Goal: Information Seeking & Learning: Learn about a topic

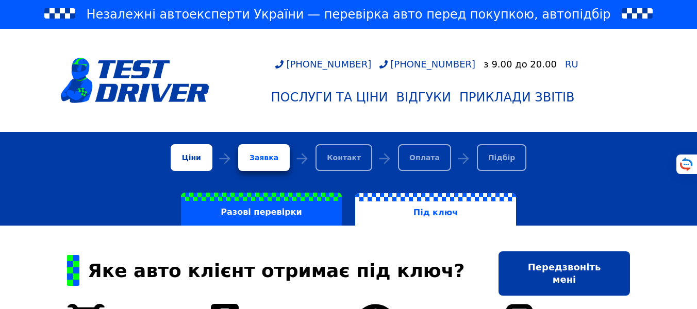
scroll to position [62, 0]
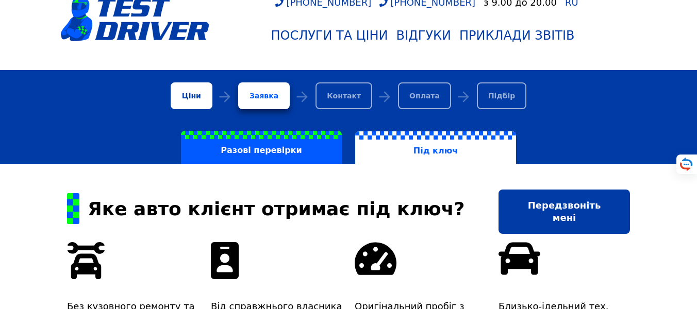
click at [450, 151] on label "Під ключ" at bounding box center [435, 147] width 161 height 33
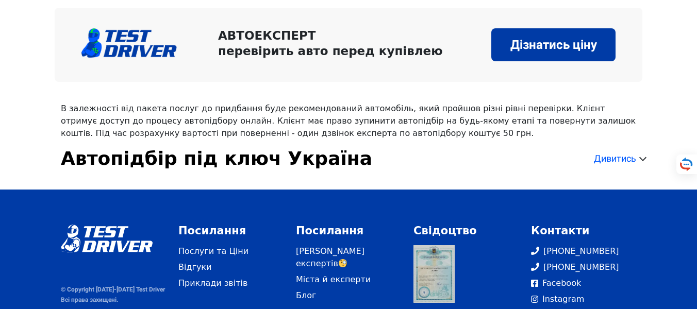
scroll to position [1839, 0]
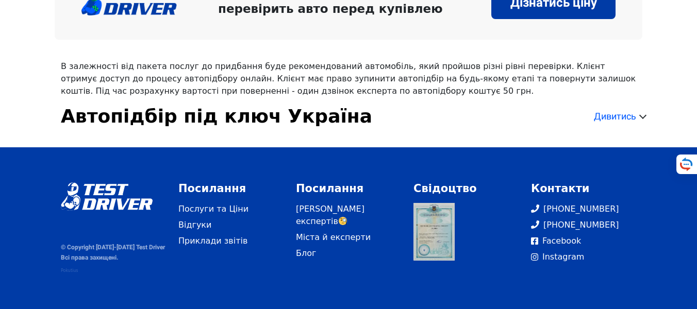
click at [623, 111] on div "Дивитись" at bounding box center [615, 116] width 42 height 11
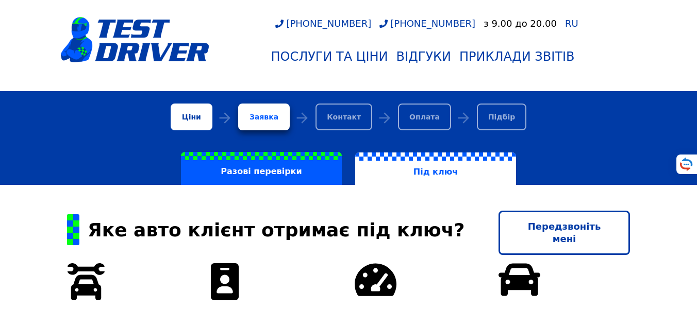
scroll to position [0, 0]
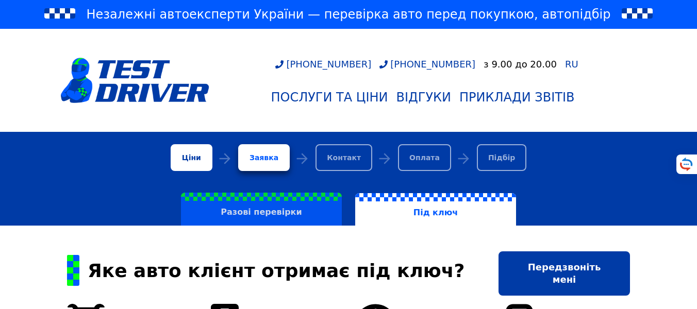
click at [287, 215] on label "Разові перевірки" at bounding box center [261, 209] width 161 height 33
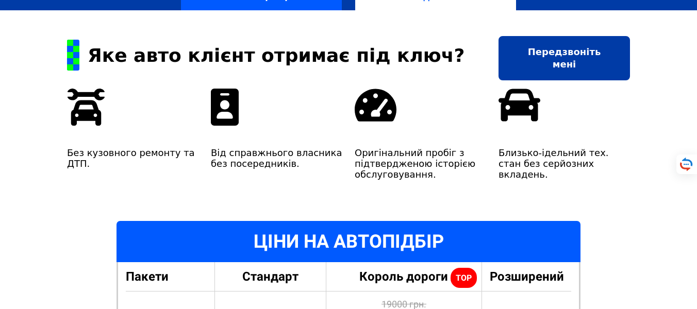
scroll to position [62, 0]
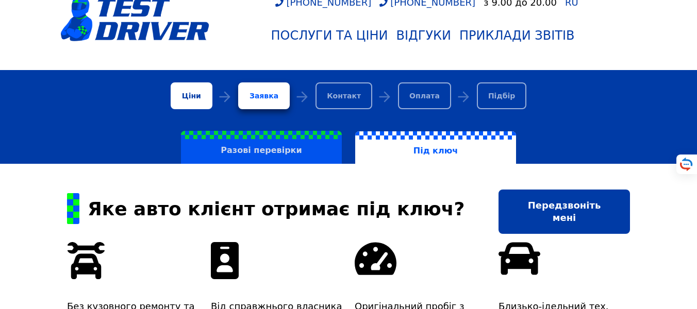
click at [301, 152] on label "Разові перевірки" at bounding box center [261, 147] width 161 height 33
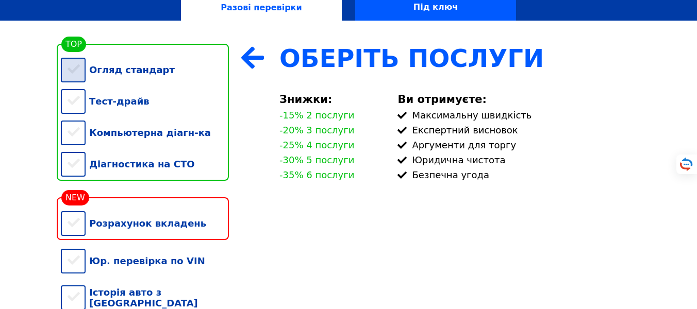
scroll to position [186, 0]
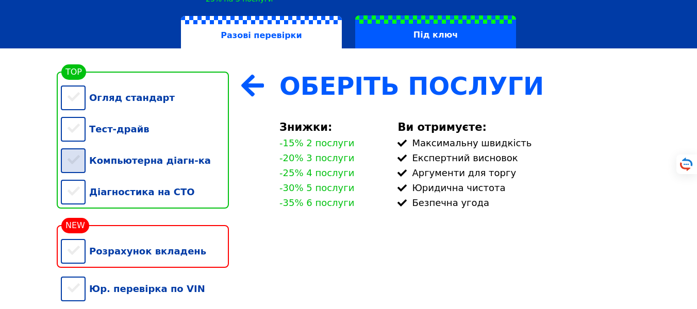
click at [149, 168] on div "Компьютерна діагн-ка" at bounding box center [145, 160] width 168 height 31
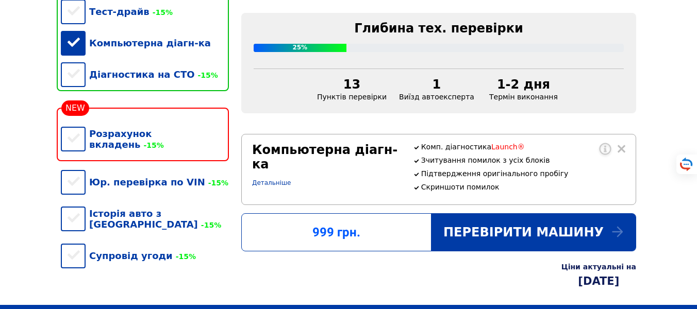
scroll to position [371, 0]
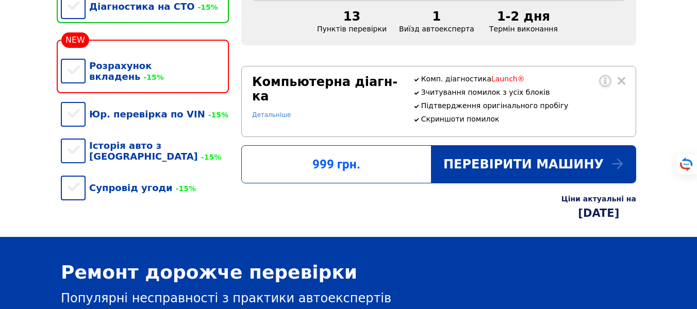
click at [272, 111] on link "Детальніше" at bounding box center [271, 114] width 39 height 7
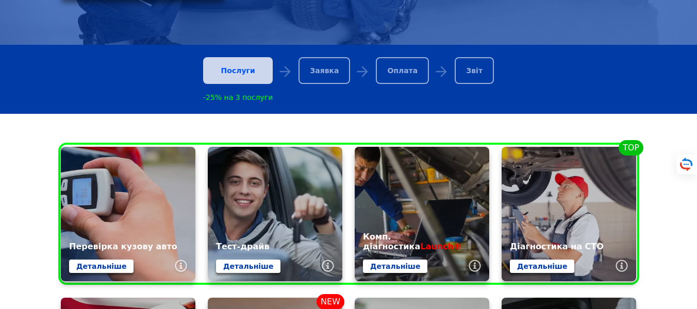
click at [249, 73] on div "Послуги" at bounding box center [238, 70] width 70 height 27
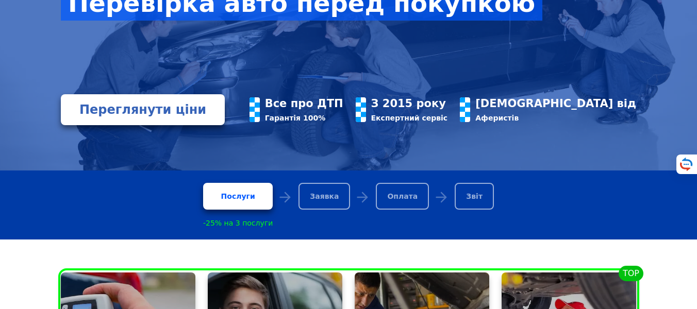
scroll to position [186, 0]
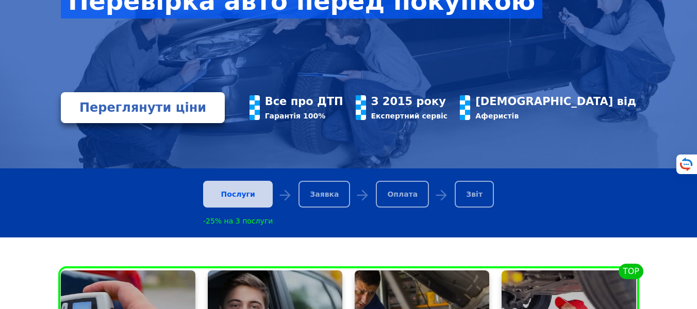
click at [247, 208] on div "Послуги" at bounding box center [238, 194] width 70 height 27
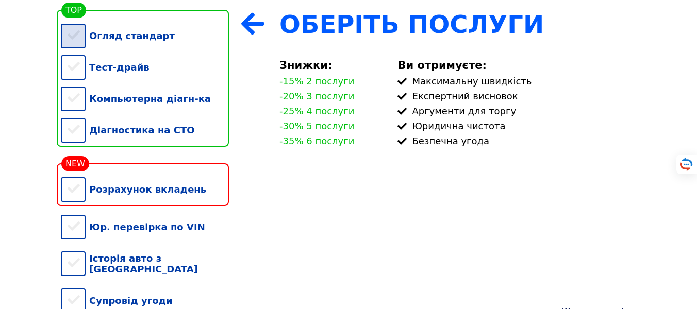
drag, startPoint x: 0, startPoint y: 0, endPoint x: 70, endPoint y: 49, distance: 85.8
click at [70, 47] on div "Огляд стандарт" at bounding box center [145, 35] width 168 height 31
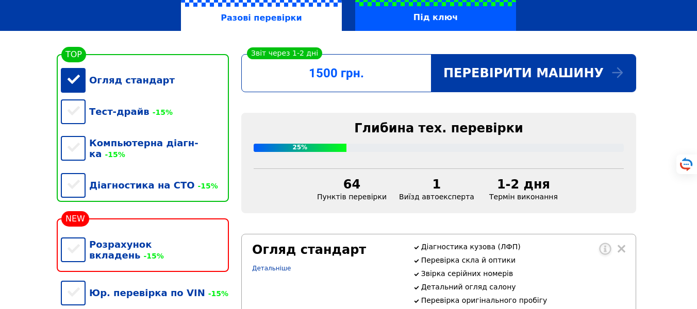
scroll to position [203, 0]
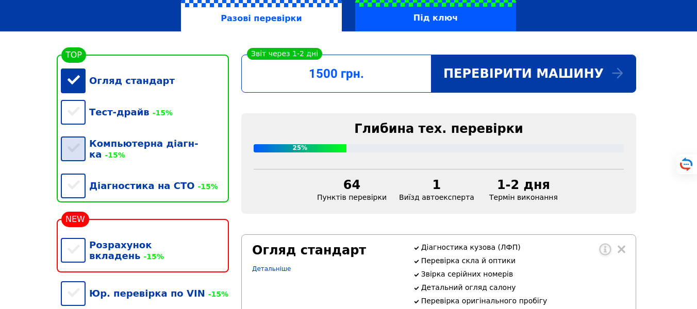
click at [72, 153] on div "Компьютерна діагн-ка -15%" at bounding box center [145, 149] width 168 height 42
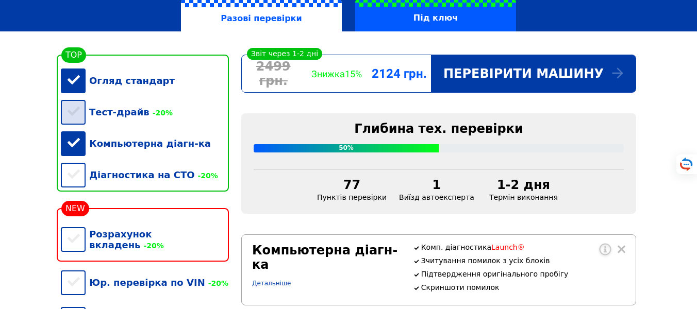
click at [72, 122] on div "Тест-драйв -20%" at bounding box center [145, 111] width 168 height 31
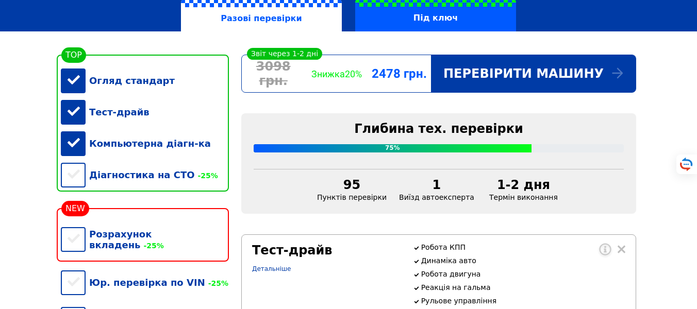
click at [61, 176] on div "Огляд стандарт Тест-драйв Компьютерна діагн-ка Діагностика на СТО -25%" at bounding box center [145, 123] width 168 height 137
click at [78, 187] on div "Діагностика на СТО -25%" at bounding box center [145, 174] width 168 height 31
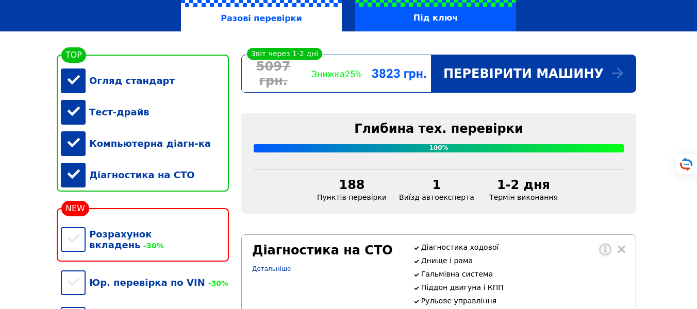
click at [79, 187] on div "Діагностика на СТО" at bounding box center [145, 174] width 168 height 31
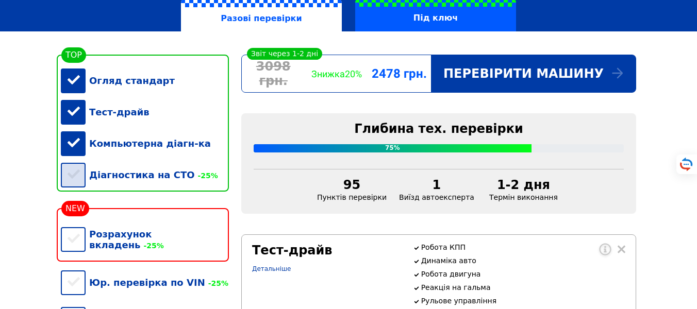
click at [79, 187] on div "Діагностика на СТО -25%" at bounding box center [145, 174] width 168 height 31
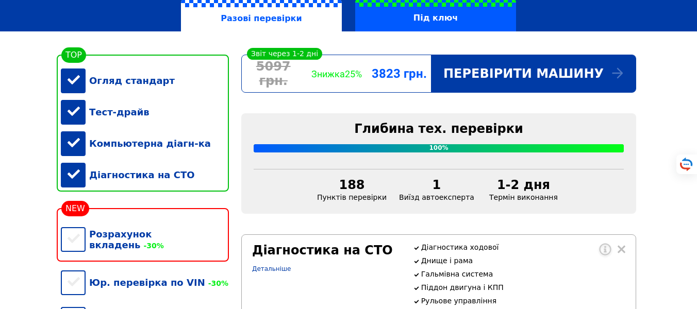
click at [79, 187] on div "Діагностика на СТО" at bounding box center [145, 174] width 168 height 31
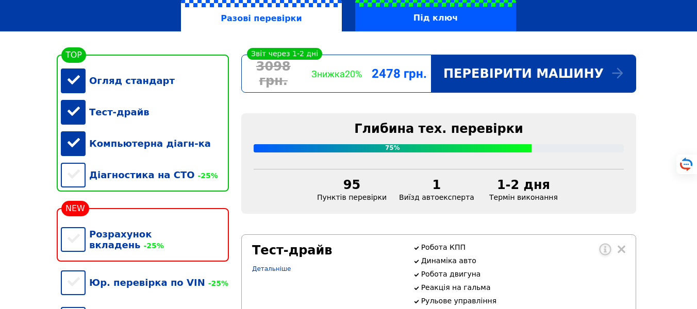
click at [71, 86] on div "Огляд стандарт" at bounding box center [145, 80] width 168 height 31
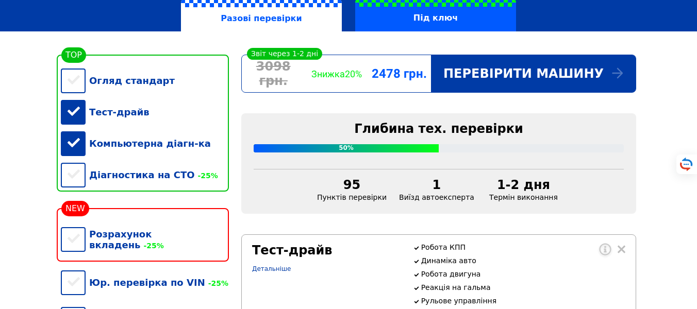
click at [74, 121] on div "Тест-драйв" at bounding box center [145, 111] width 168 height 31
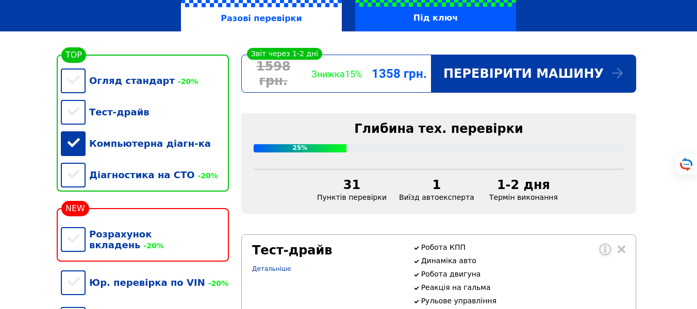
click at [75, 143] on div "Компьютерна діагн-ка" at bounding box center [145, 143] width 168 height 31
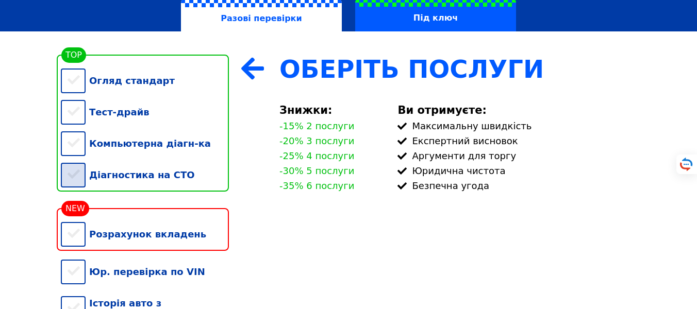
click at [72, 177] on div "Діагностика на СТО" at bounding box center [145, 174] width 168 height 31
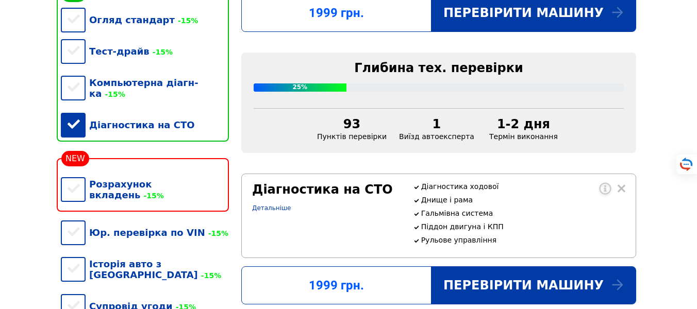
scroll to position [264, 0]
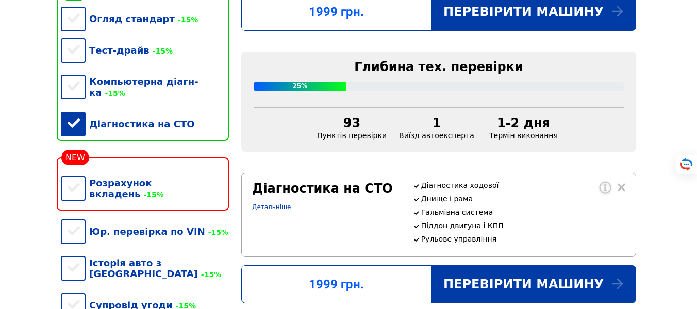
click at [70, 121] on div "Діагностика на СТО" at bounding box center [145, 123] width 168 height 31
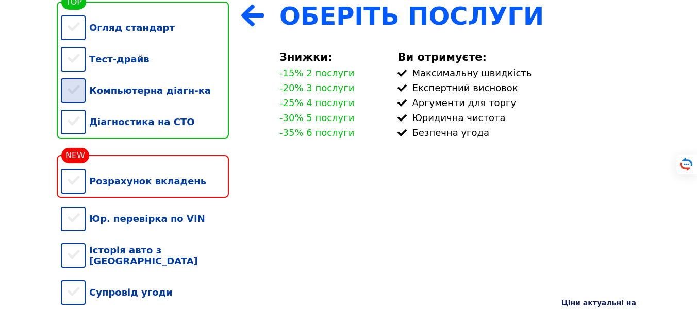
scroll to position [141, 0]
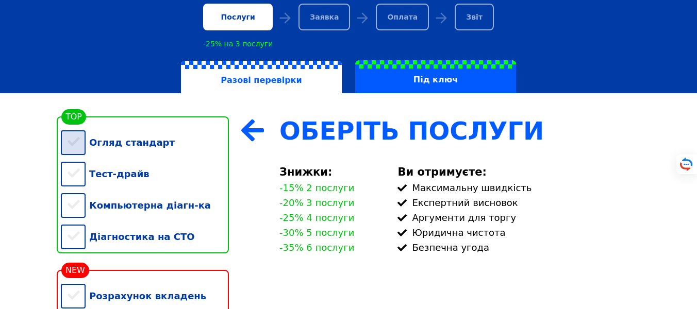
click at [115, 149] on div "Огляд стандарт" at bounding box center [145, 142] width 168 height 31
click at [117, 200] on div "Компьютерна діагн-ка" at bounding box center [145, 205] width 168 height 31
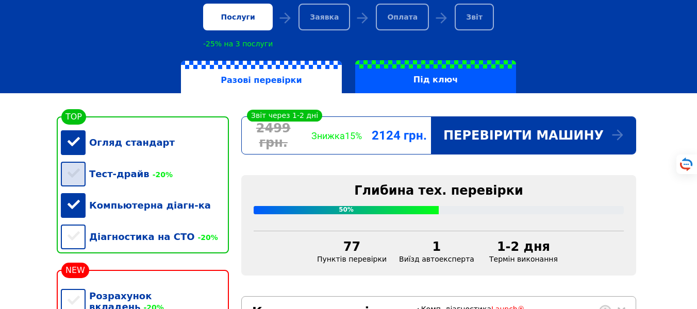
click at [119, 187] on div "Тест-драйв -20%" at bounding box center [145, 173] width 168 height 31
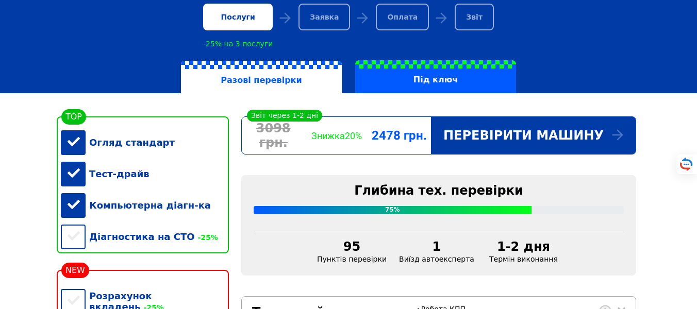
click at [107, 206] on div "Компьютерна діагн-ка" at bounding box center [145, 205] width 168 height 31
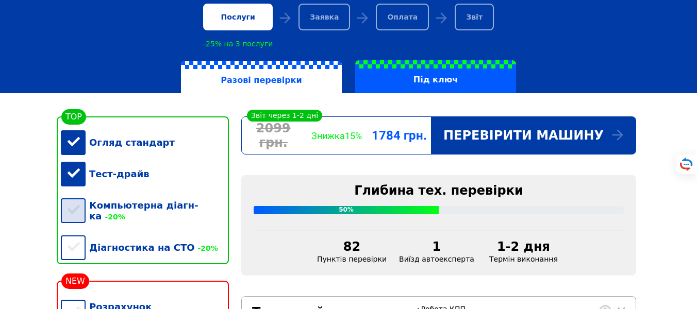
click at [107, 206] on div "Компьютерна діагн-ка -20%" at bounding box center [145, 211] width 168 height 42
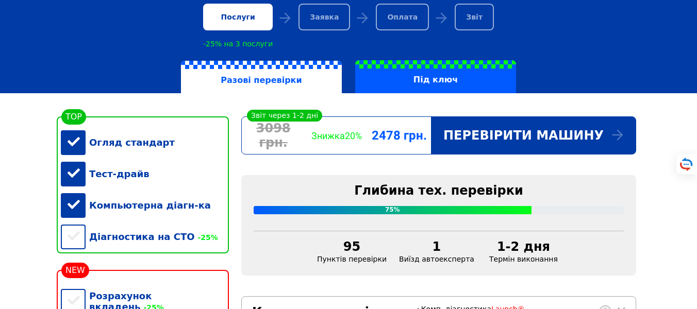
click at [97, 149] on div "Огляд стандарт" at bounding box center [145, 142] width 168 height 31
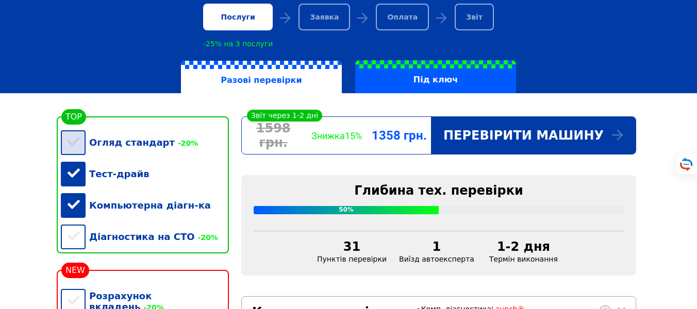
click at [97, 149] on div "Огляд стандарт -20%" at bounding box center [145, 142] width 168 height 31
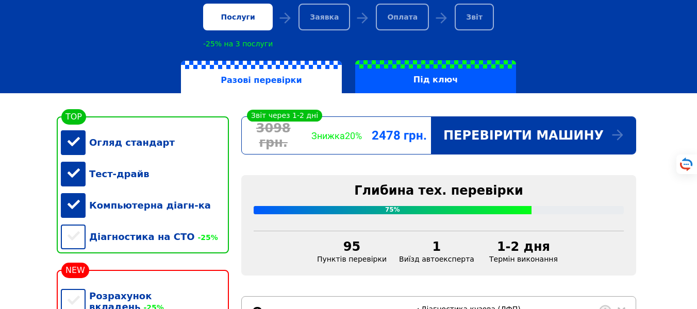
click at [97, 149] on div "Огляд стандарт" at bounding box center [145, 142] width 168 height 31
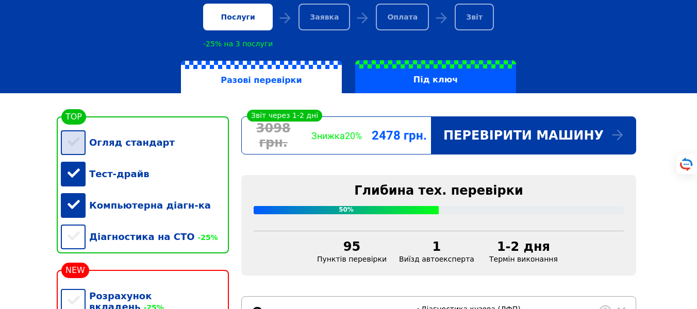
click at [97, 149] on div "Огляд стандарт" at bounding box center [145, 142] width 168 height 31
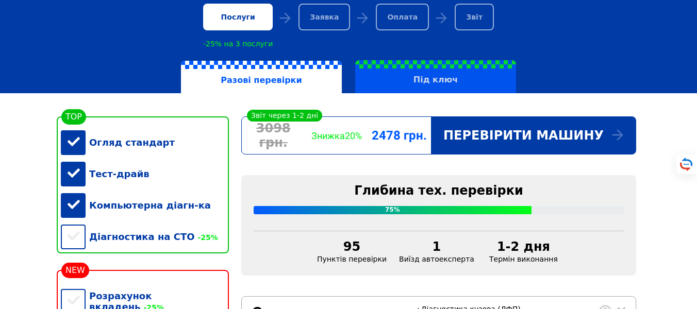
click at [398, 85] on label "Під ключ" at bounding box center [435, 76] width 161 height 33
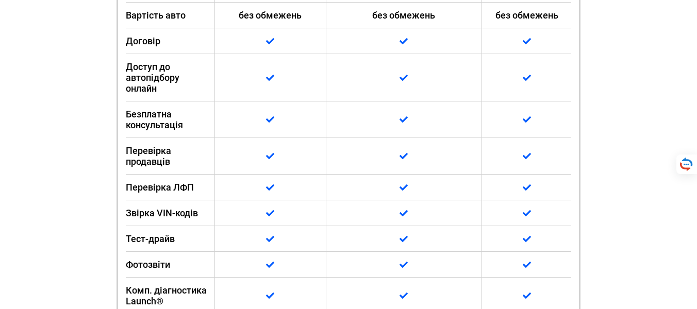
scroll to position [557, 0]
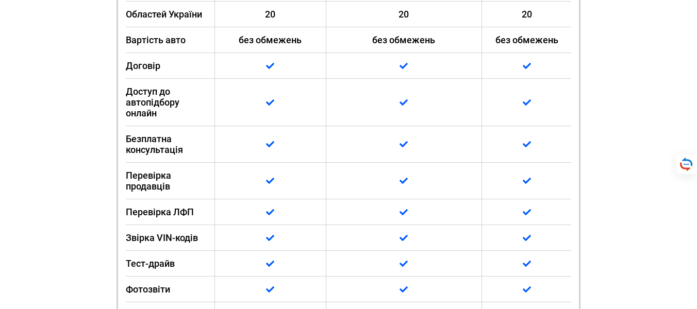
click at [172, 200] on div "Перевірка ЛФП" at bounding box center [170, 213] width 89 height 26
copy div "Перевірка ЛФП"
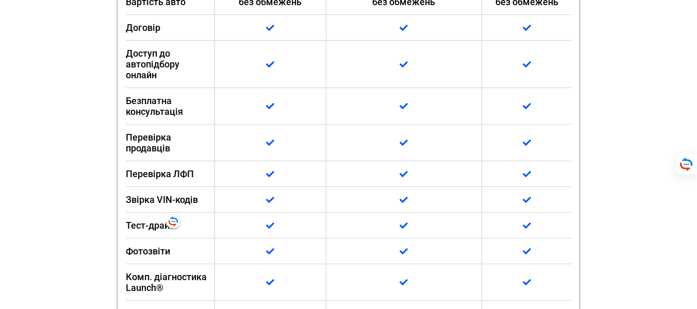
scroll to position [619, 0]
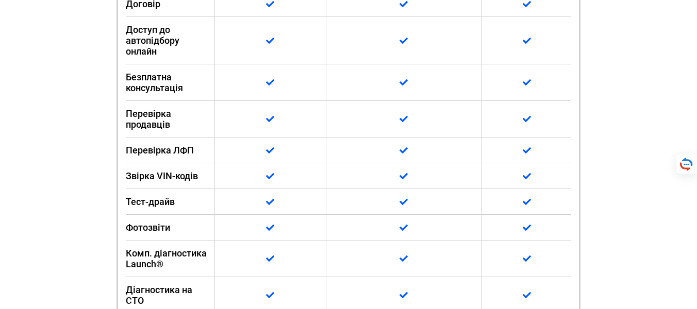
click at [286, 163] on div at bounding box center [270, 176] width 111 height 26
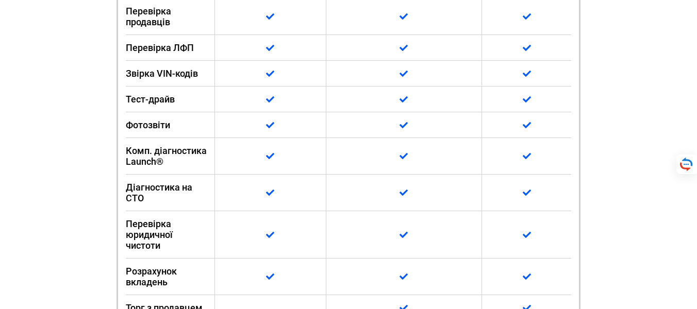
scroll to position [742, 0]
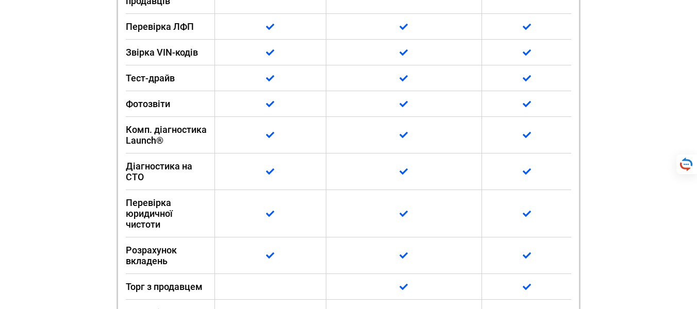
drag, startPoint x: 157, startPoint y: 133, endPoint x: 144, endPoint y: 118, distance: 19.8
click at [120, 120] on div "Пакети Стандарт Король дороги Розширений Ціни 11500 грн. 19000 грн. 16150 грн. …" at bounding box center [349, 82] width 464 height 693
copy span "Комп. діагностика Launch"
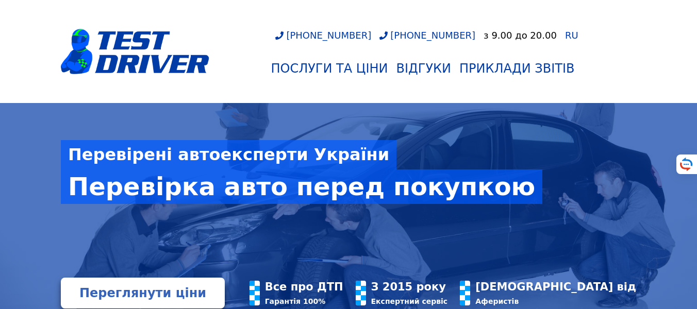
scroll to position [124, 0]
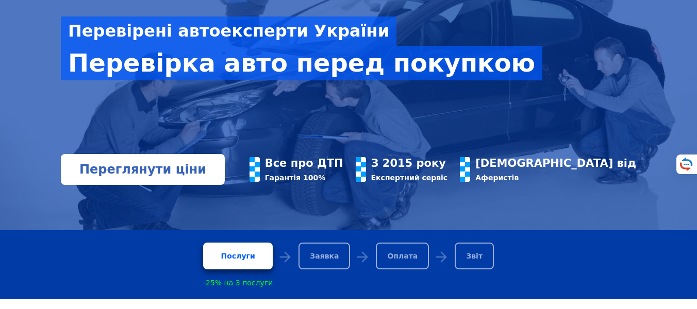
click at [161, 173] on link "Переглянути ціни" at bounding box center [143, 169] width 164 height 31
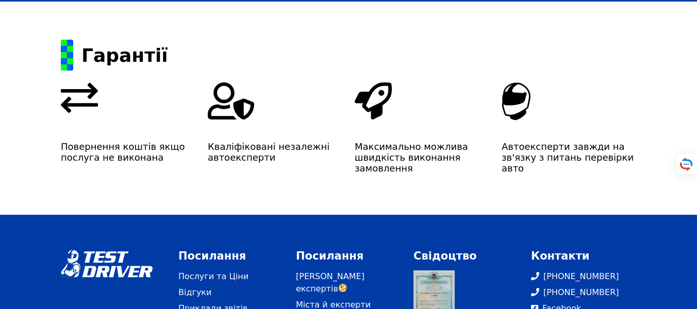
scroll to position [1836, 0]
